Goal: Find specific page/section: Find specific page/section

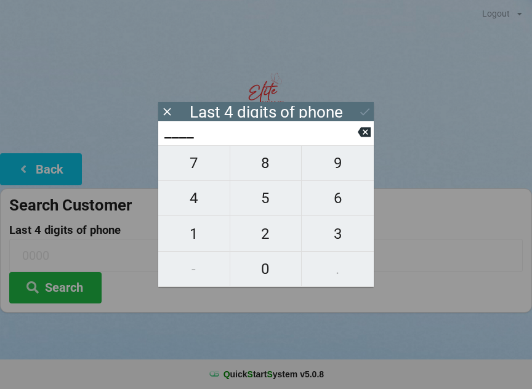
click at [345, 235] on span "3" at bounding box center [338, 234] width 72 height 26
type input "3___"
click at [207, 230] on span "1" at bounding box center [193, 234] width 71 height 26
type input "31__"
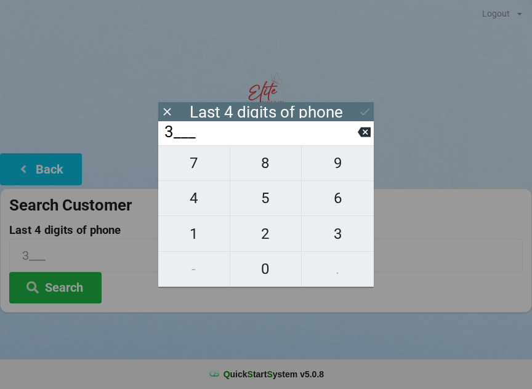
type input "31__"
click at [274, 159] on span "8" at bounding box center [265, 163] width 71 height 26
type input "318_"
click at [200, 232] on span "1" at bounding box center [193, 234] width 71 height 26
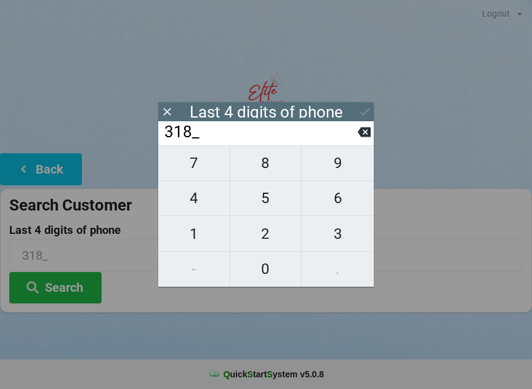
type input "3181"
click at [363, 108] on icon at bounding box center [364, 111] width 13 height 13
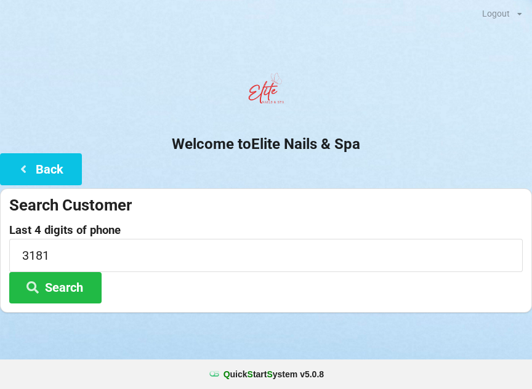
click at [76, 288] on button "Search" at bounding box center [55, 287] width 92 height 31
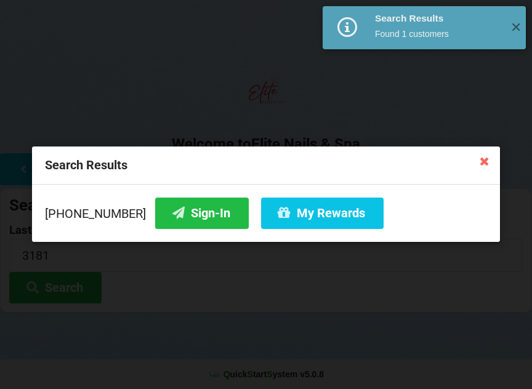
click at [190, 212] on button "Sign-In" at bounding box center [202, 213] width 94 height 31
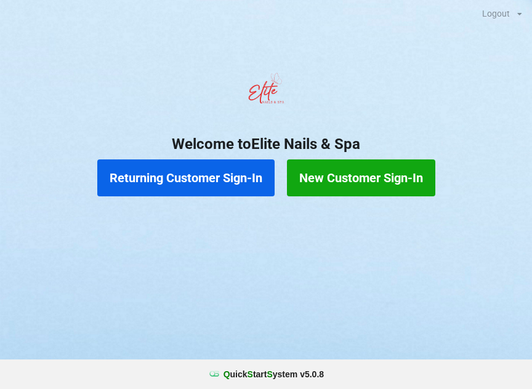
click at [191, 187] on button "Returning Customer Sign-In" at bounding box center [185, 178] width 177 height 37
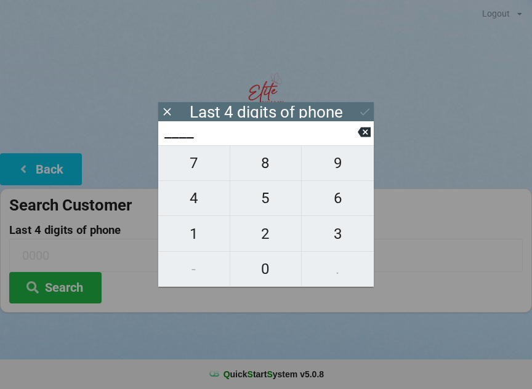
click at [187, 232] on span "1" at bounding box center [193, 234] width 71 height 26
type input "1___"
click at [257, 271] on span "0" at bounding box center [265, 269] width 71 height 26
type input "10__"
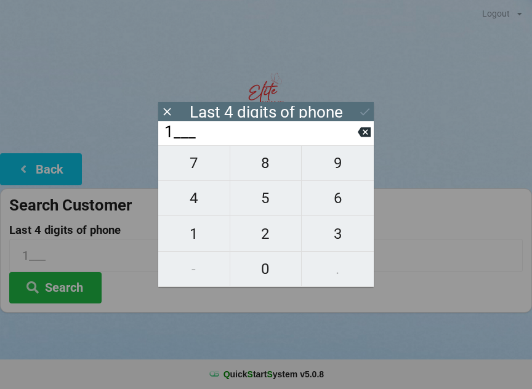
type input "10__"
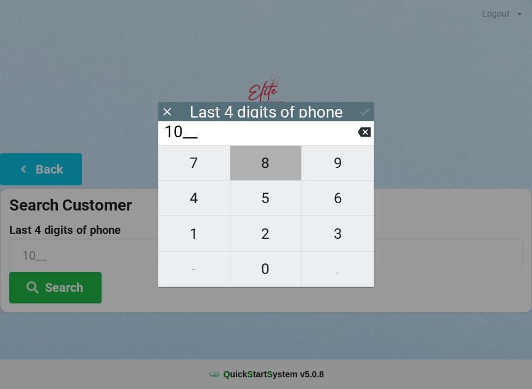
click at [264, 170] on span "8" at bounding box center [265, 163] width 71 height 26
type input "108_"
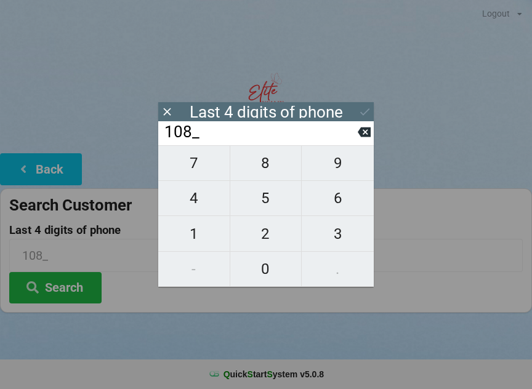
click at [261, 165] on span "8" at bounding box center [265, 163] width 71 height 26
type input "1088"
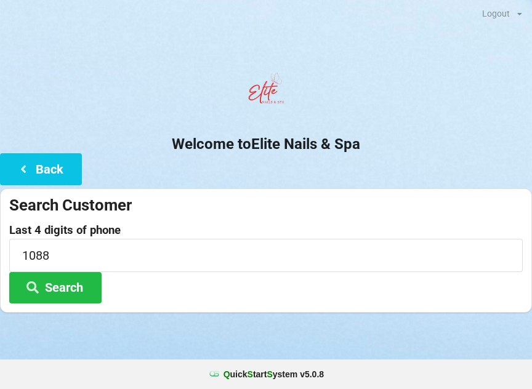
click at [54, 287] on button "Search" at bounding box center [55, 287] width 92 height 31
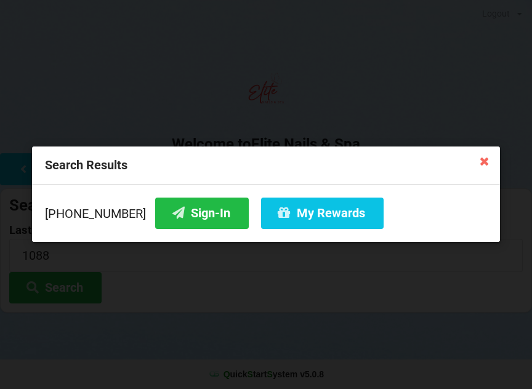
click at [171, 216] on button "Sign-In" at bounding box center [202, 213] width 94 height 31
